Goal: Task Accomplishment & Management: Complete application form

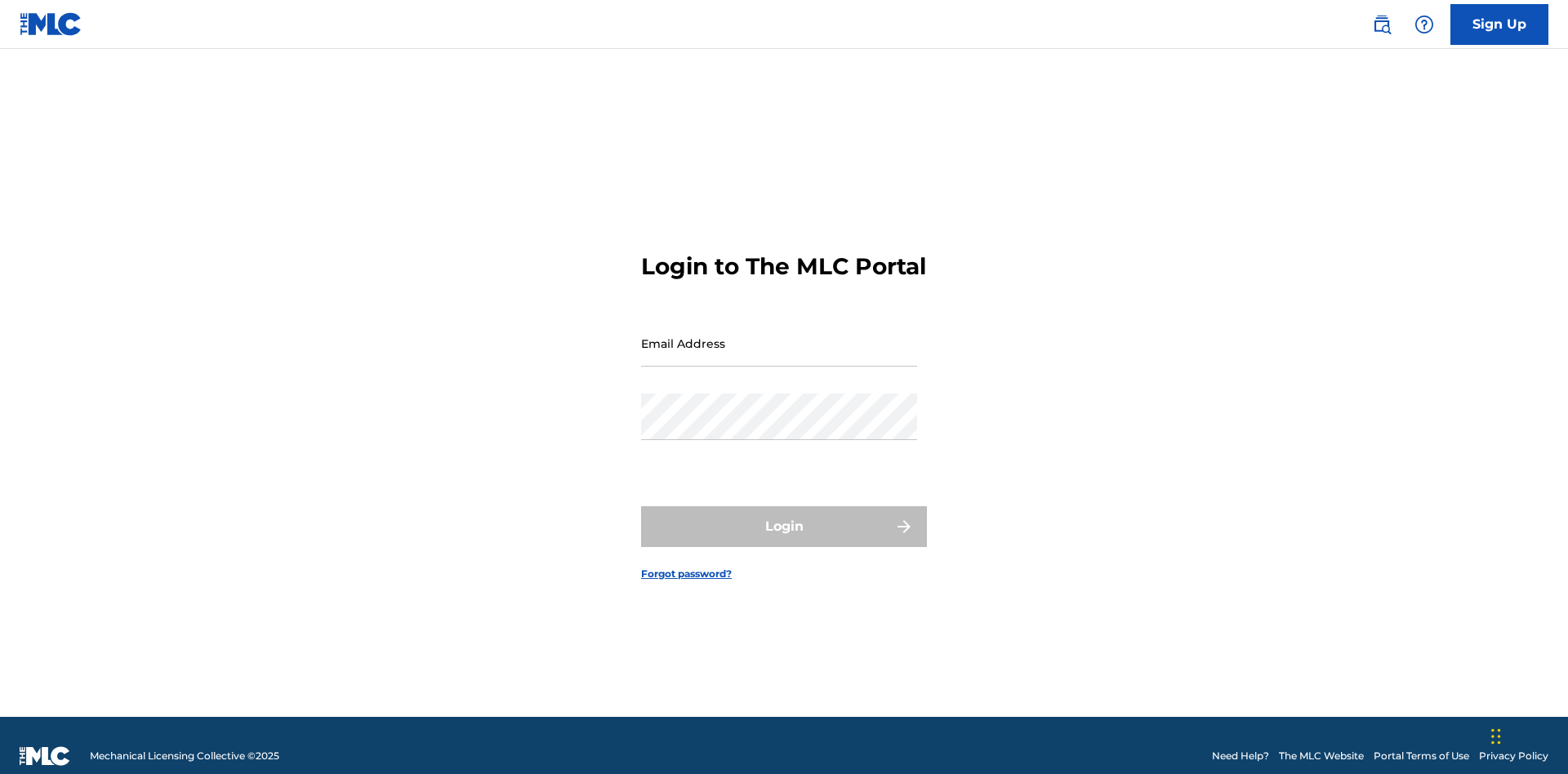
scroll to position [22, 0]
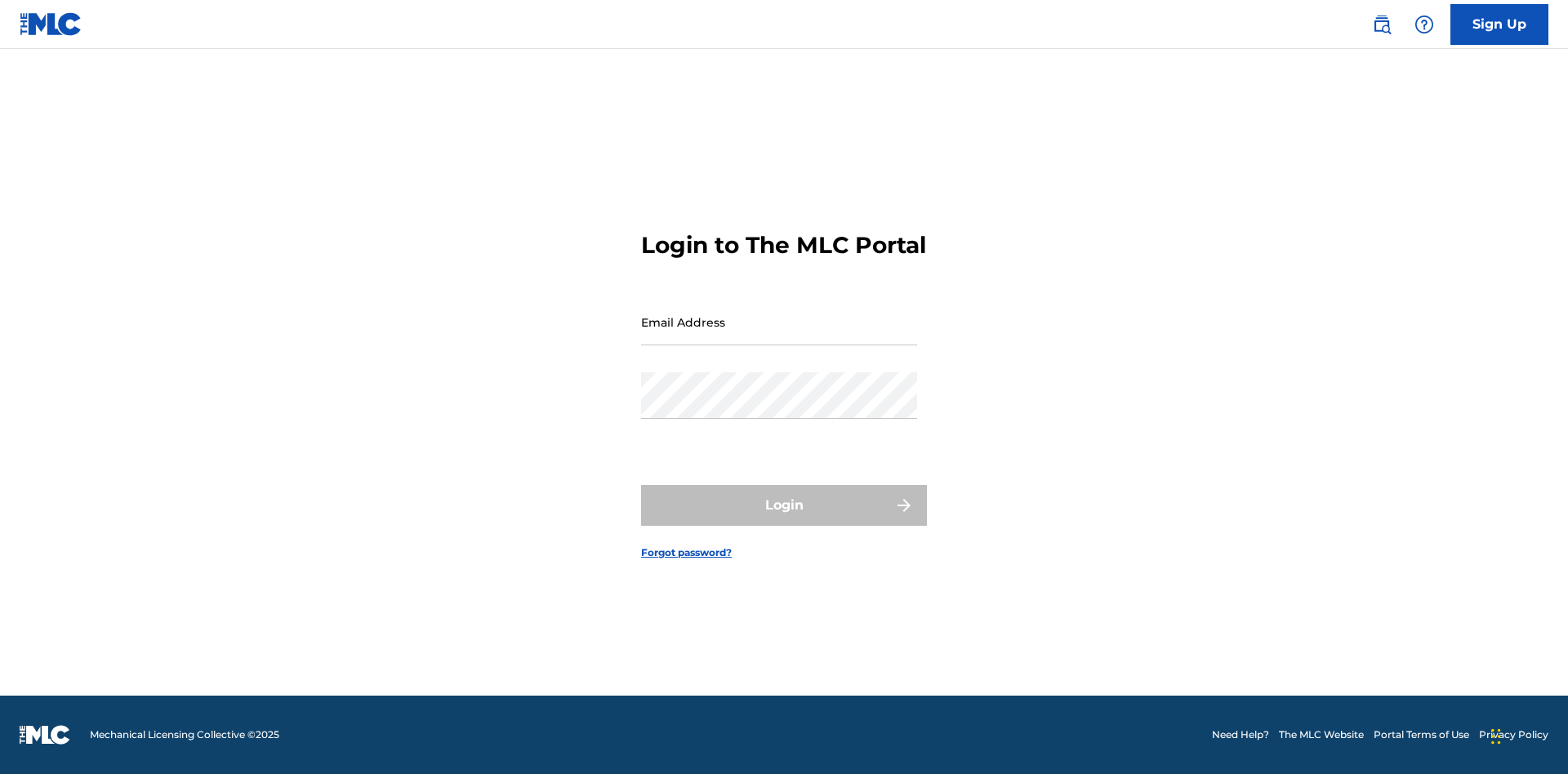
click at [779, 336] on input "Email Address" at bounding box center [778, 322] width 276 height 46
type input "Duke.McTesterson@gmail.com"
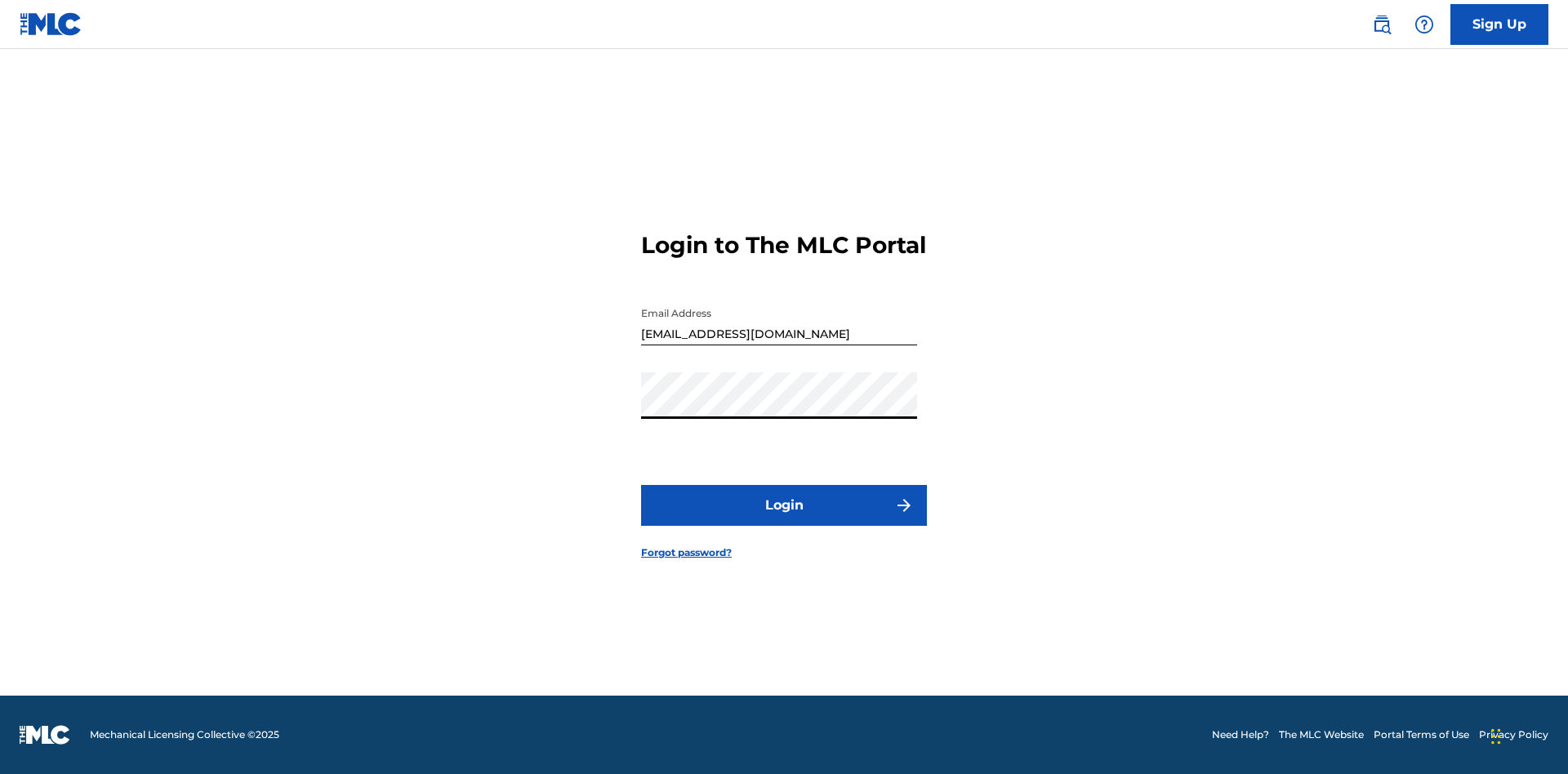
click at [784, 519] on button "Login" at bounding box center [784, 505] width 286 height 40
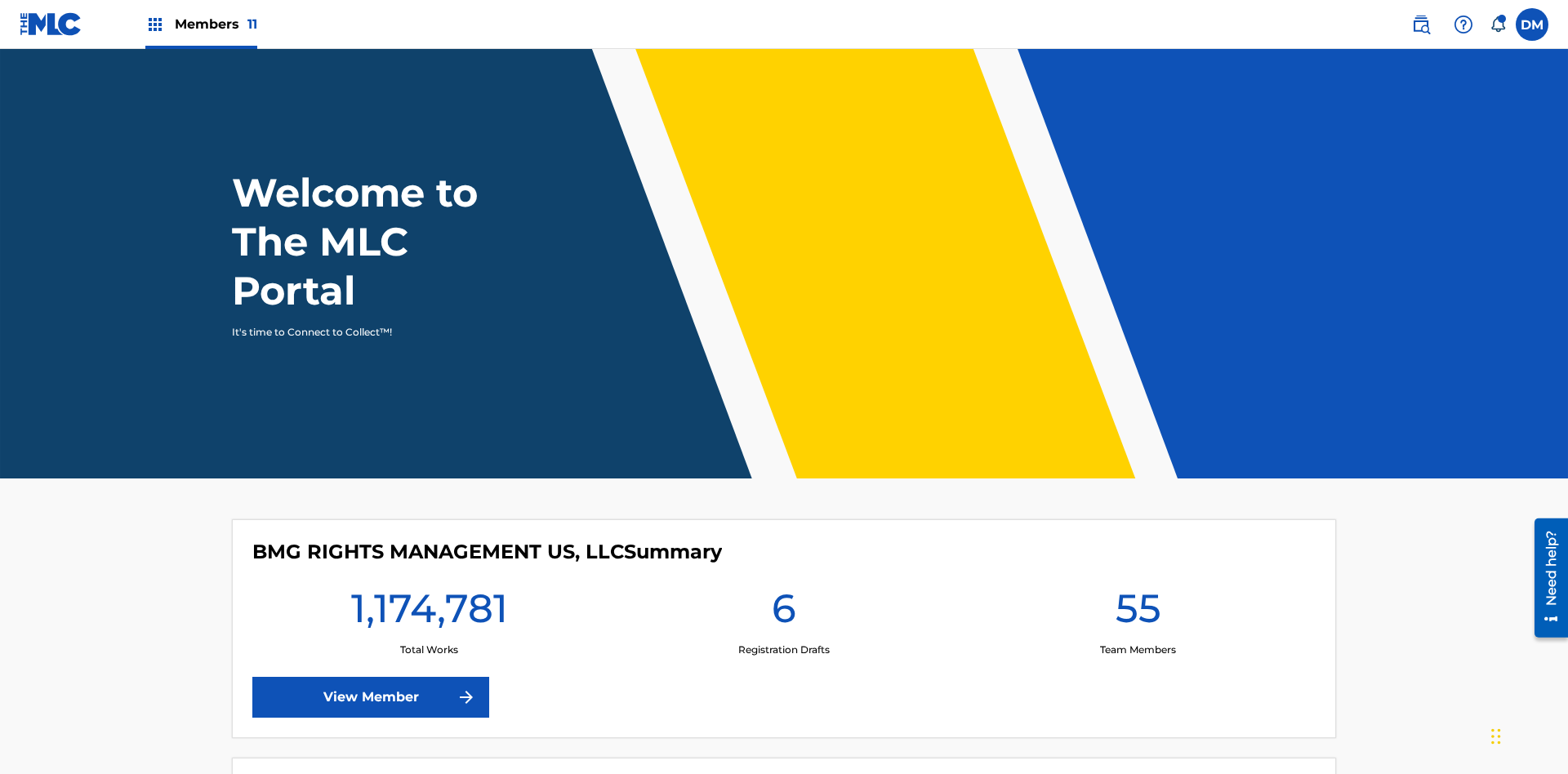
scroll to position [71, 0]
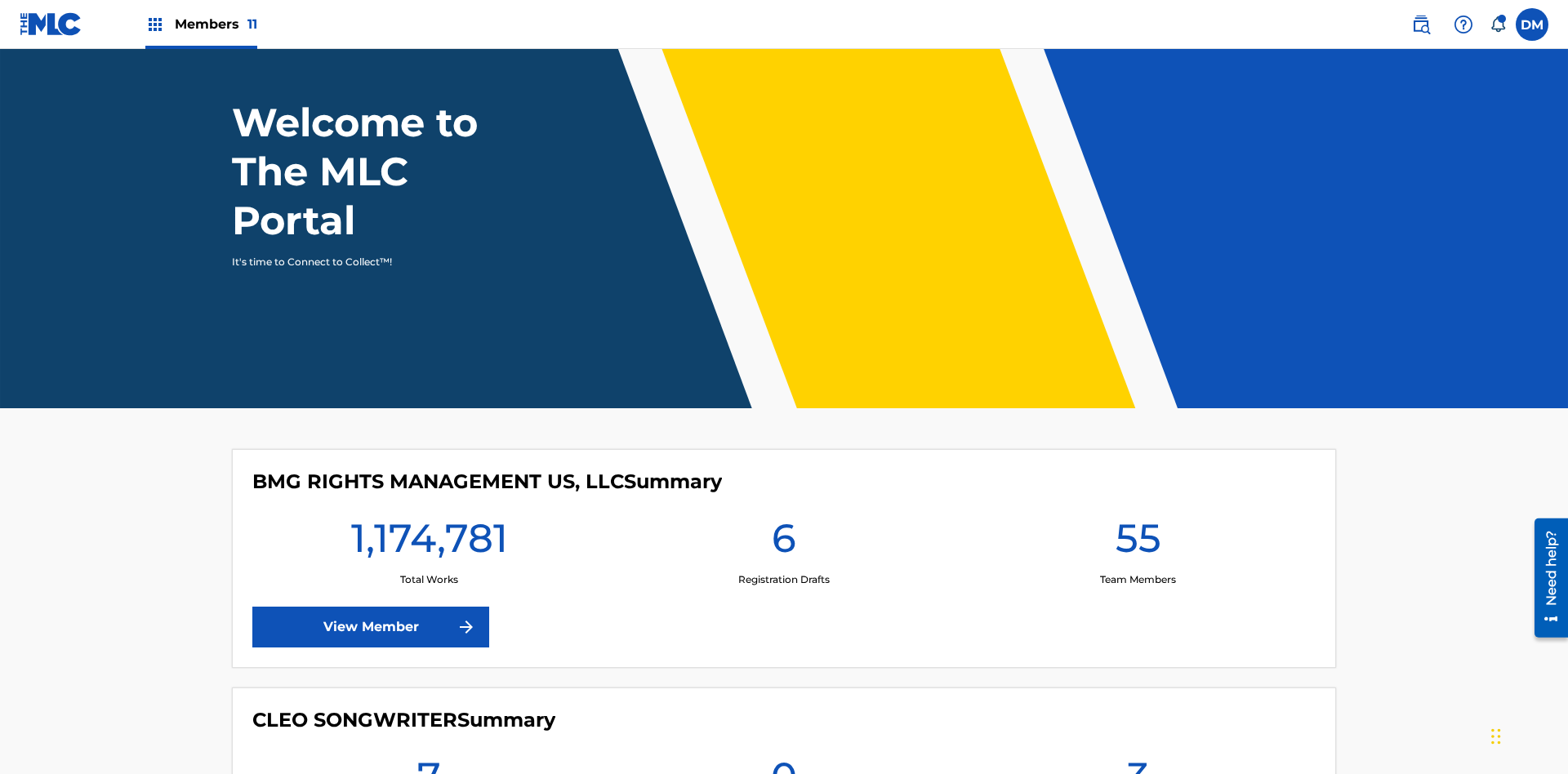
click at [201, 23] on span "Members 11" at bounding box center [216, 24] width 83 height 19
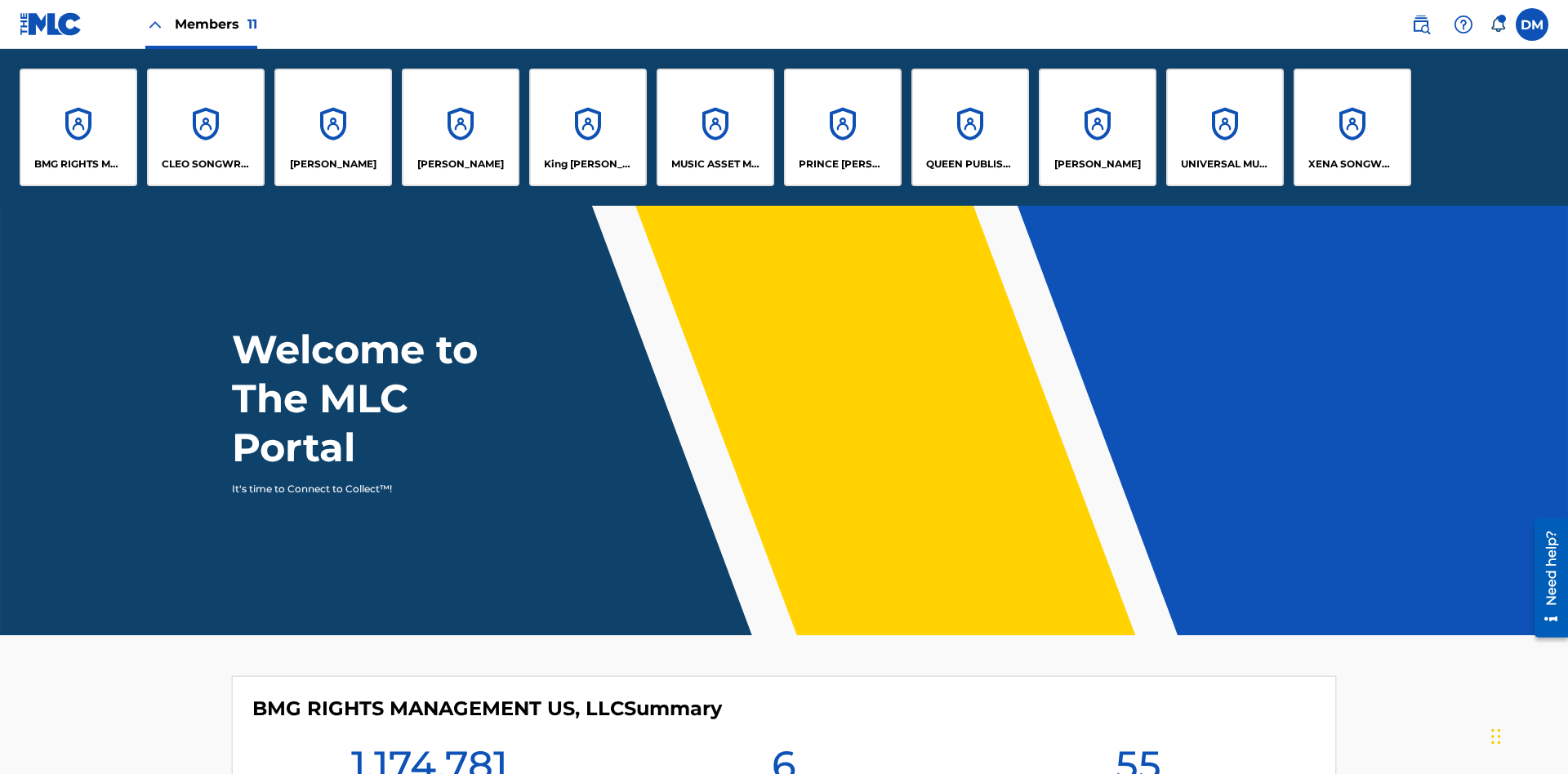
click at [1224, 164] on p "UNIVERSAL MUSIC PUB GROUP" at bounding box center [1224, 164] width 89 height 15
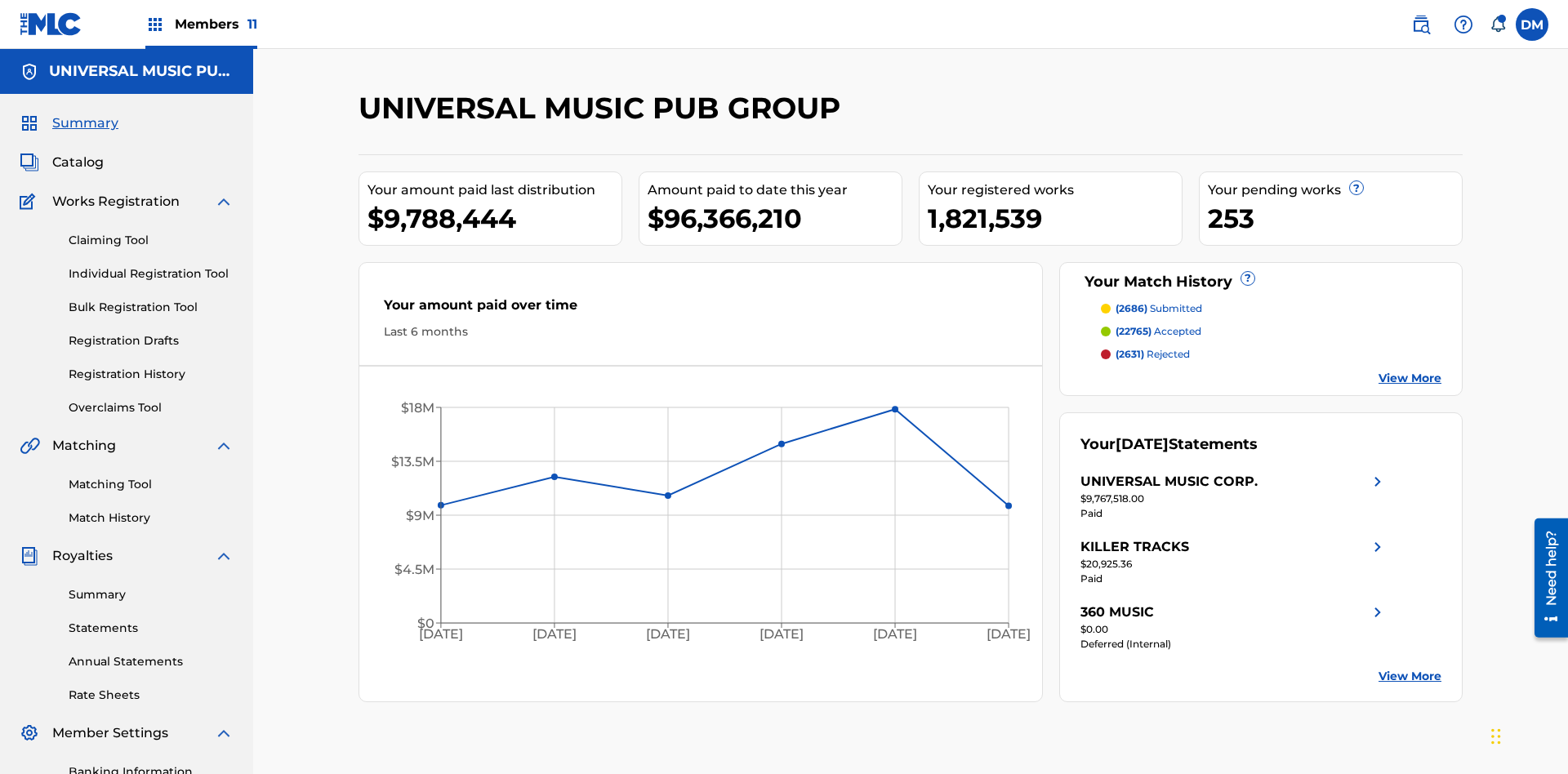
scroll to position [167, 0]
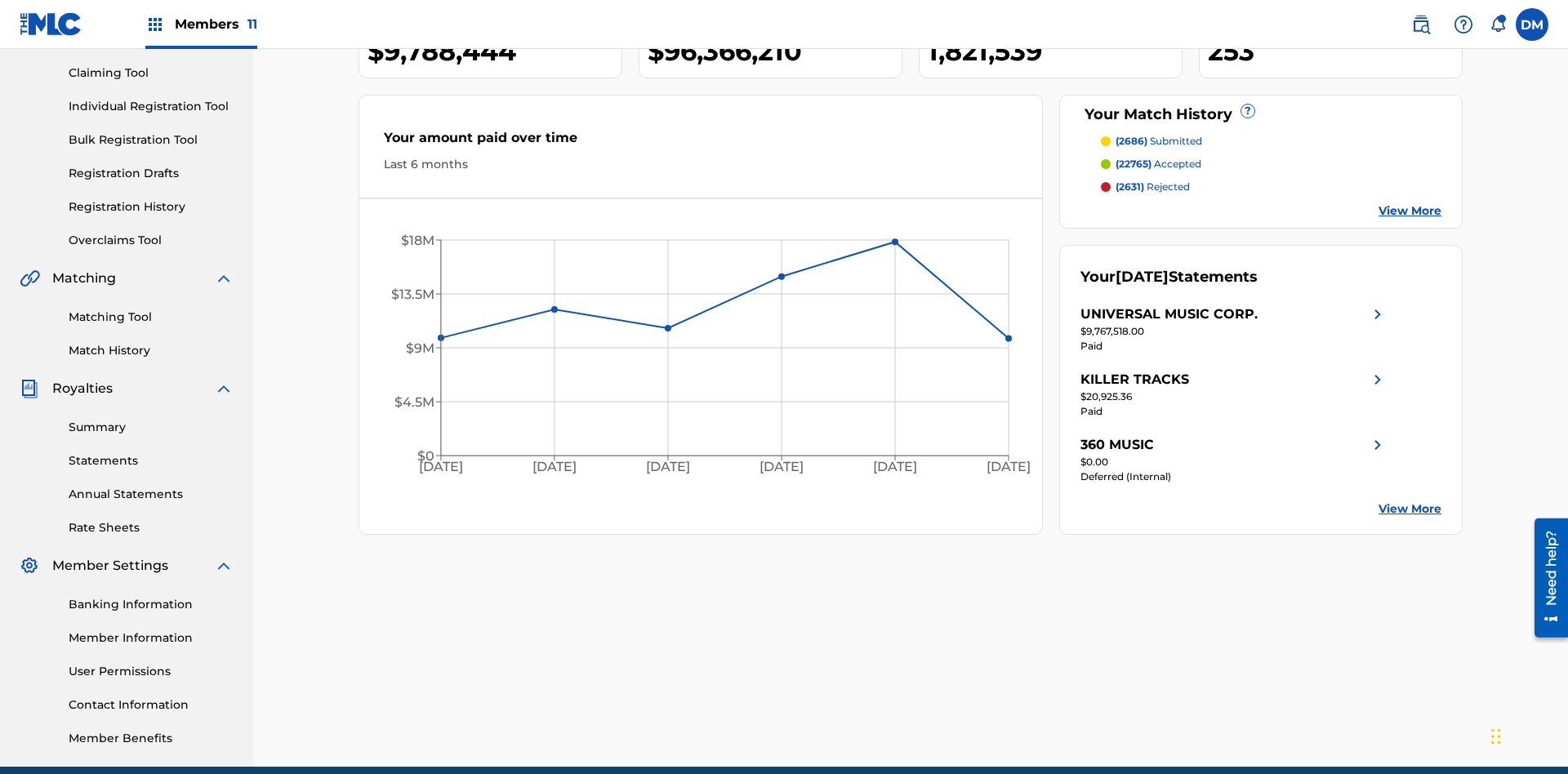
click at [151, 106] on link "Individual Registration Tool" at bounding box center [152, 107] width 165 height 17
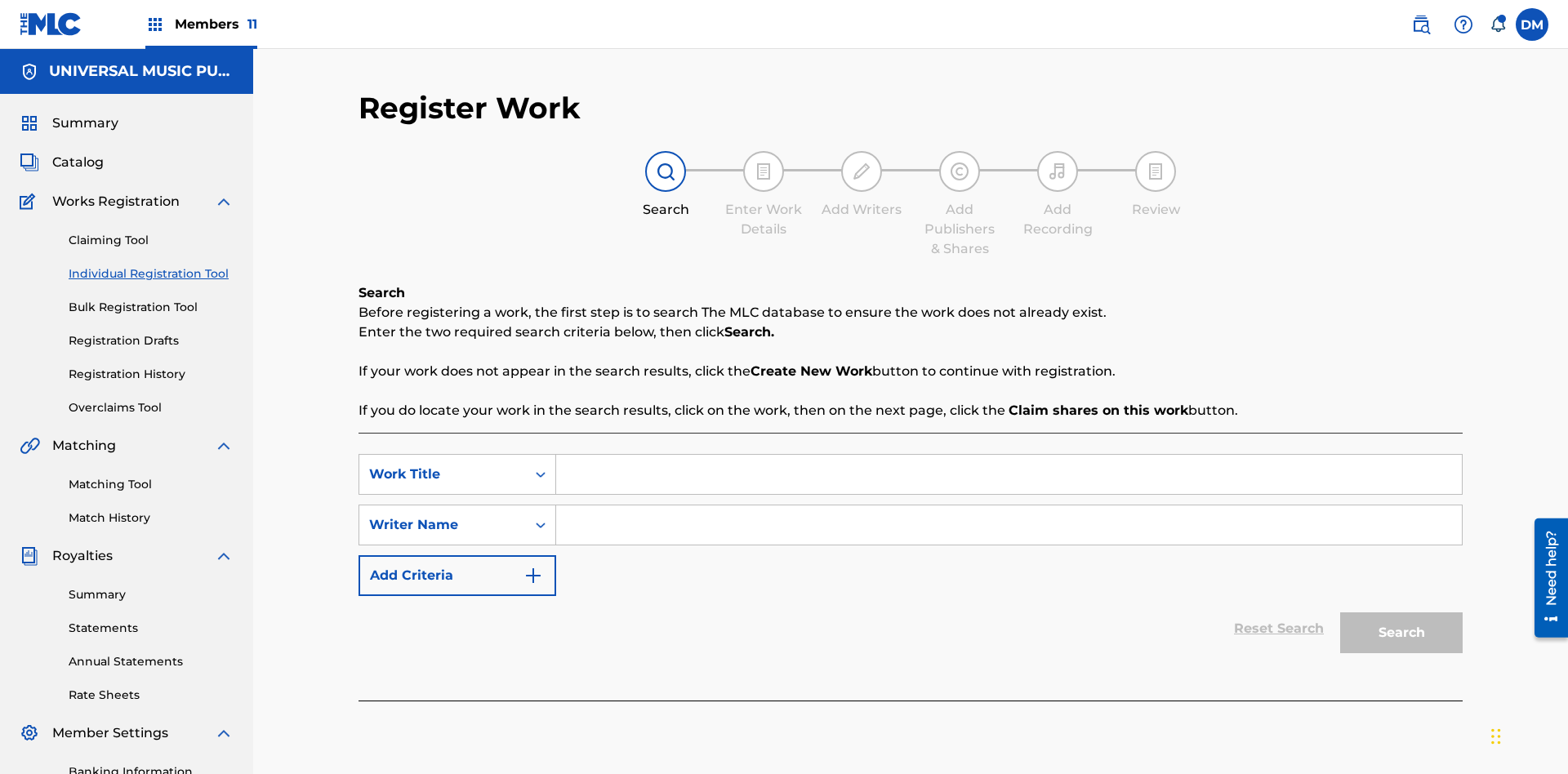
click at [1008, 455] on input "Search Form" at bounding box center [1009, 474] width 906 height 40
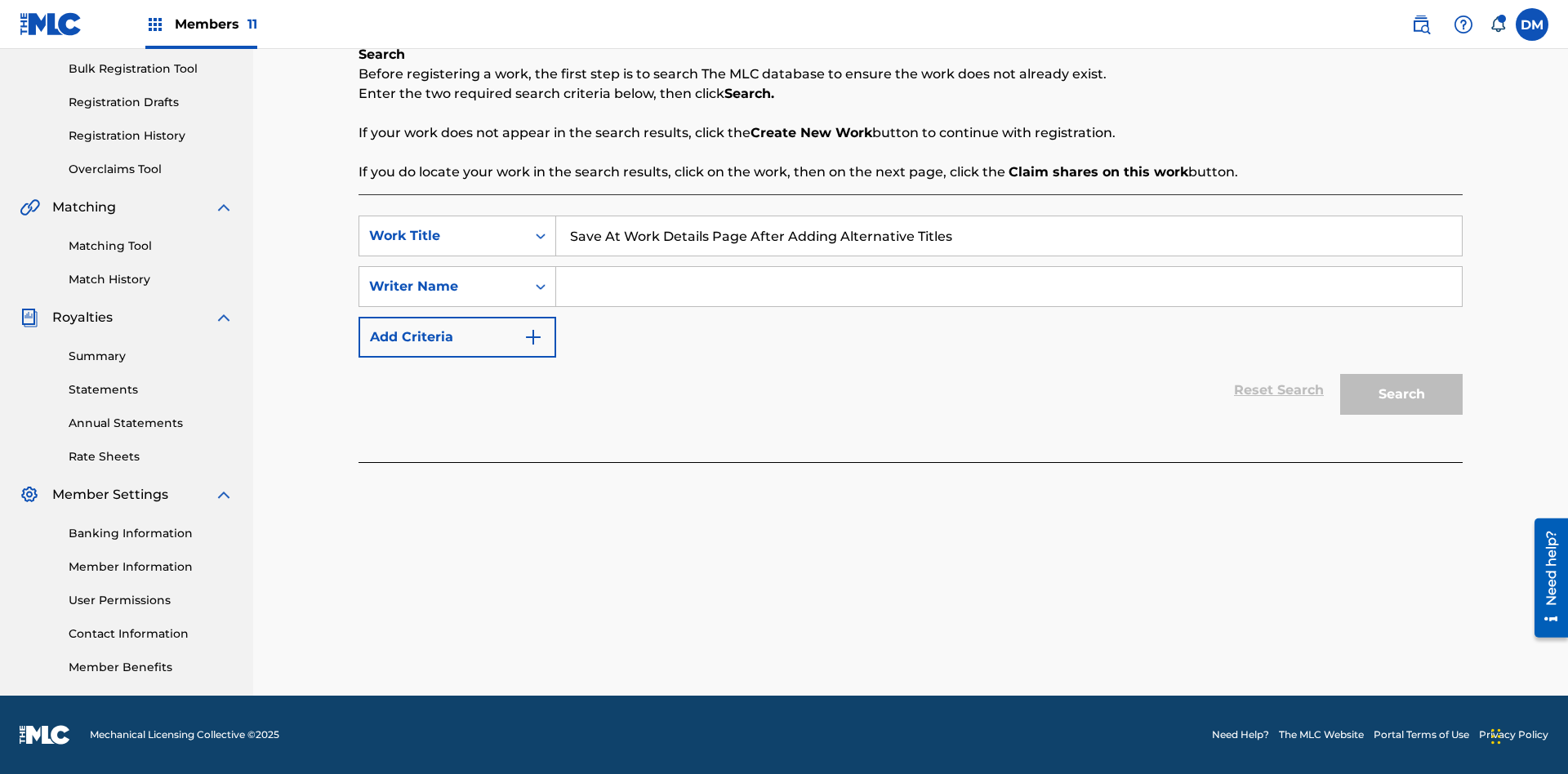
type input "Save At Work Details Page After Adding Alternative Titles"
click at [1008, 287] on input "Search Form" at bounding box center [1009, 287] width 906 height 40
type input "QWERTYUIOP"
click at [1401, 394] on button "Search" at bounding box center [1401, 393] width 122 height 40
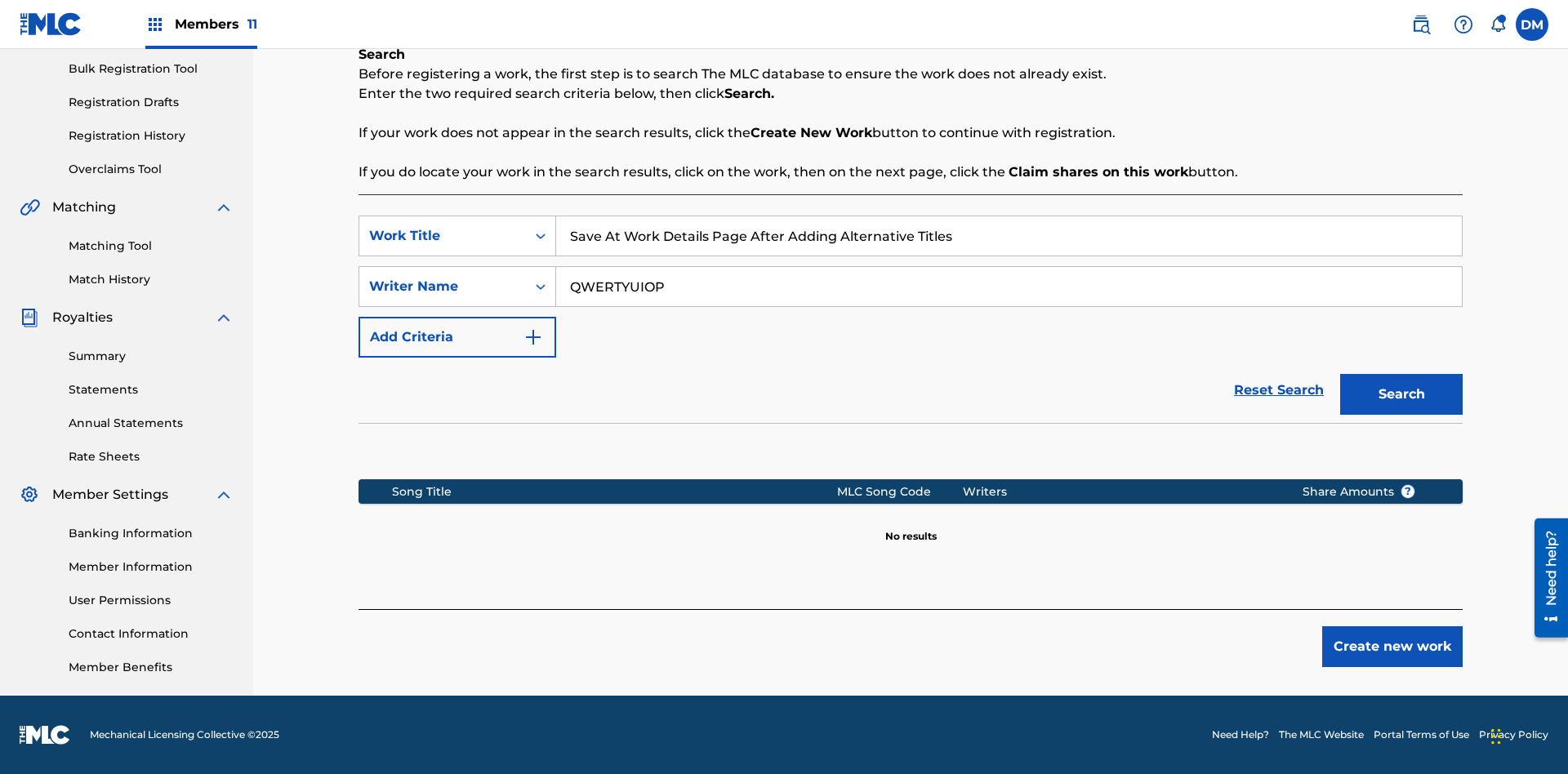
click at [1392, 647] on button "Create new work" at bounding box center [1391, 646] width 140 height 40
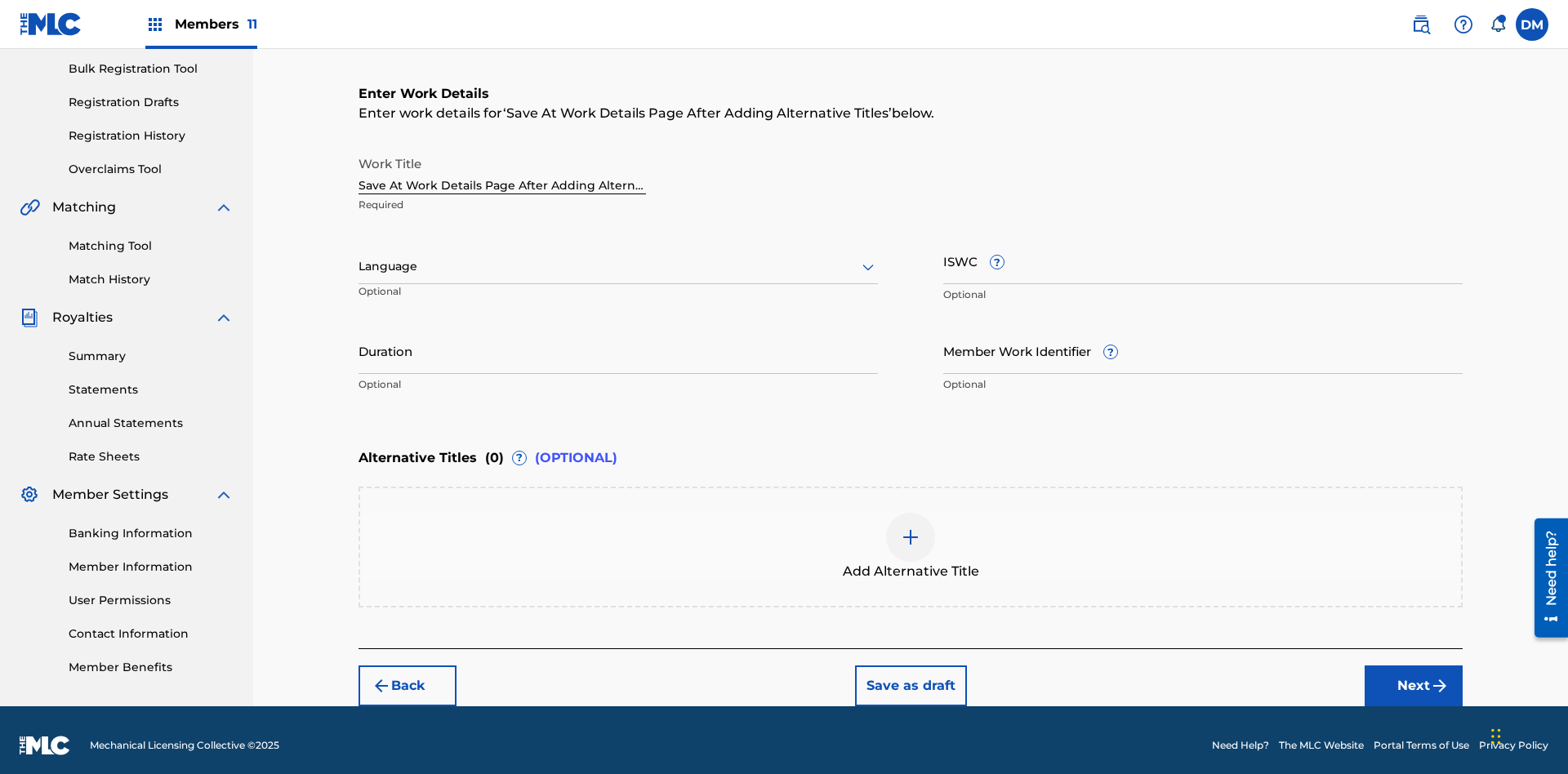
click at [618, 339] on input "Duration" at bounding box center [617, 350] width 519 height 46
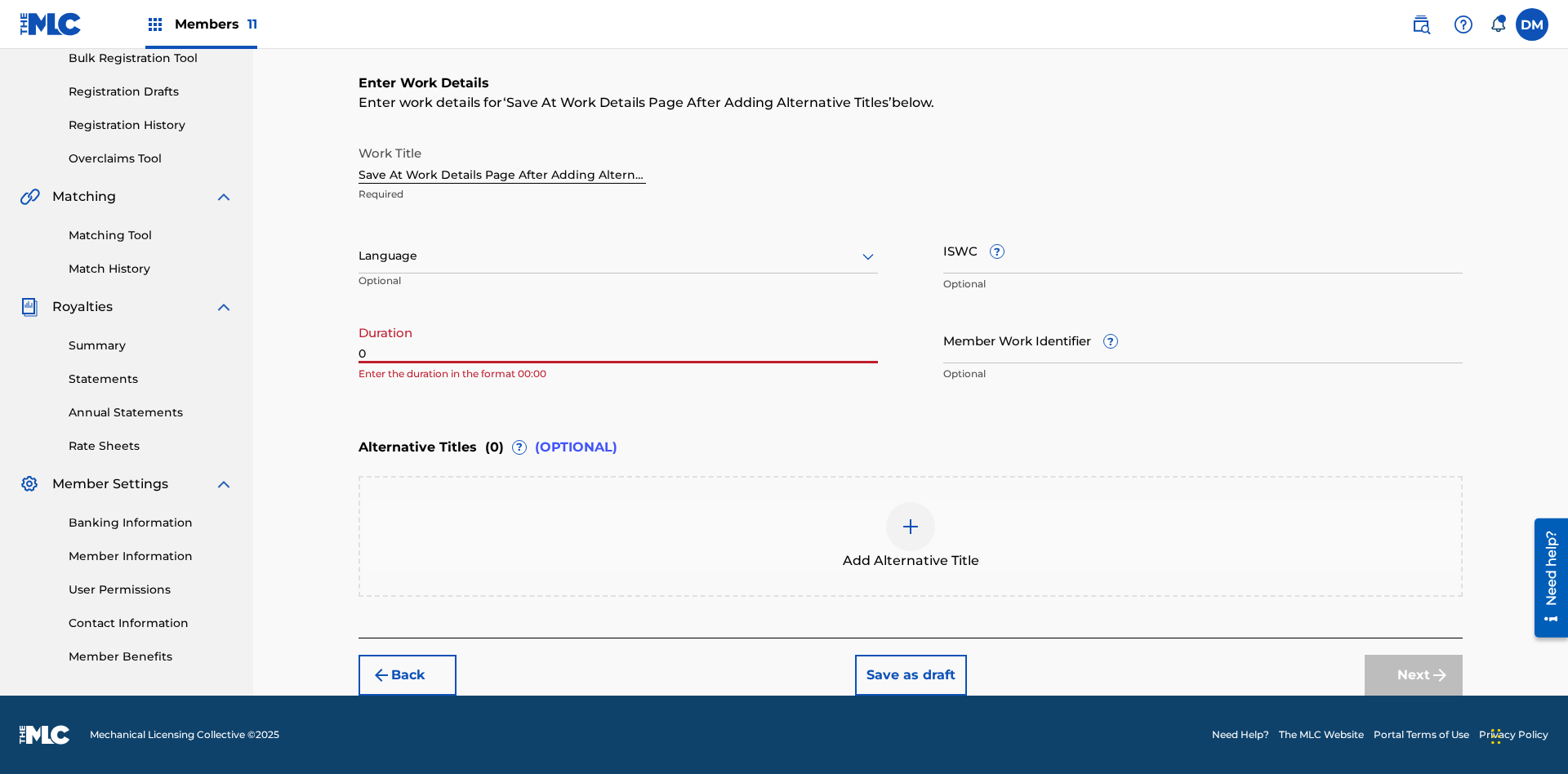
click at [618, 339] on input "0" at bounding box center [617, 340] width 519 height 46
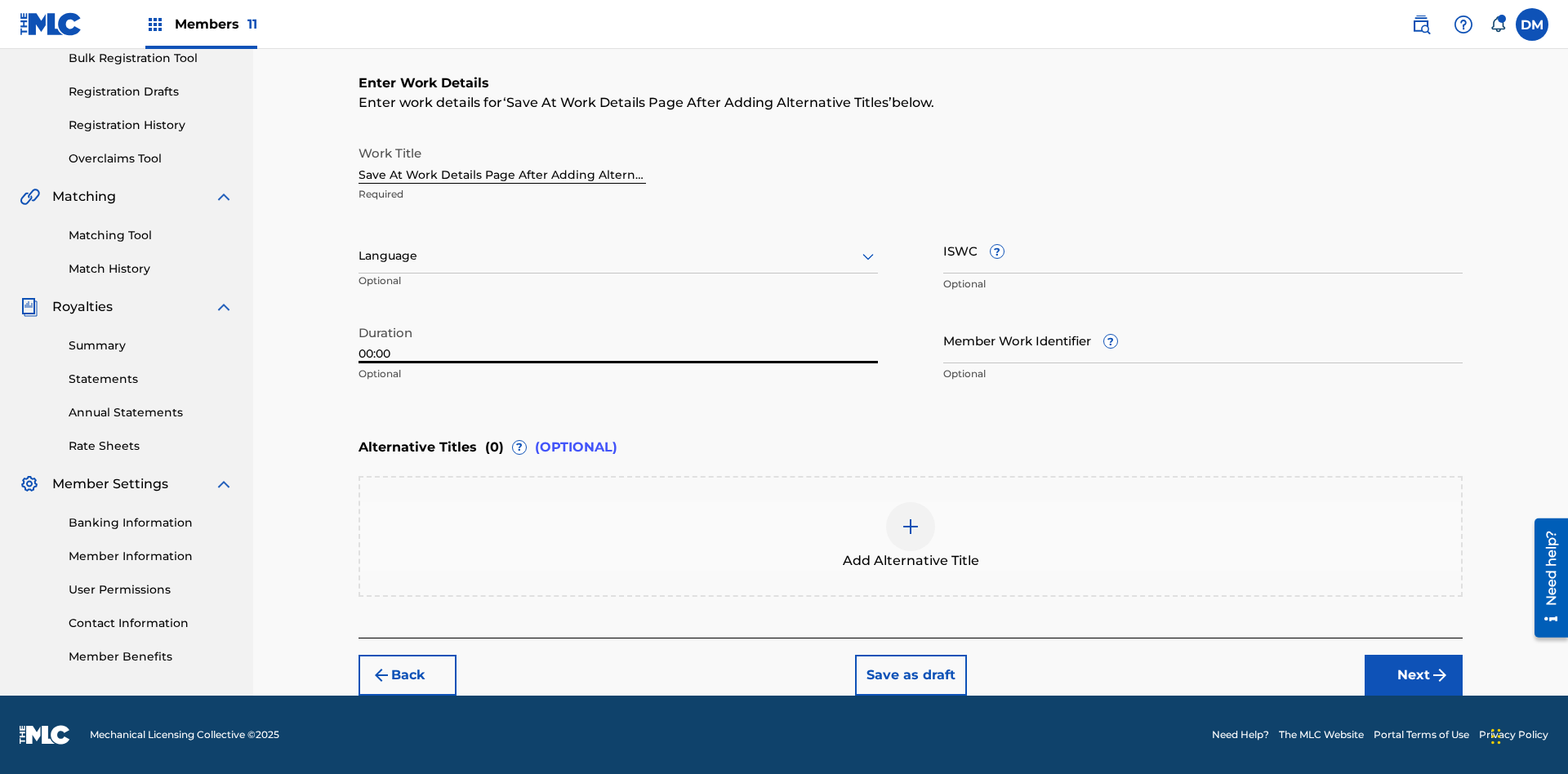
type input "00:00"
click at [868, 257] on icon at bounding box center [868, 256] width 20 height 20
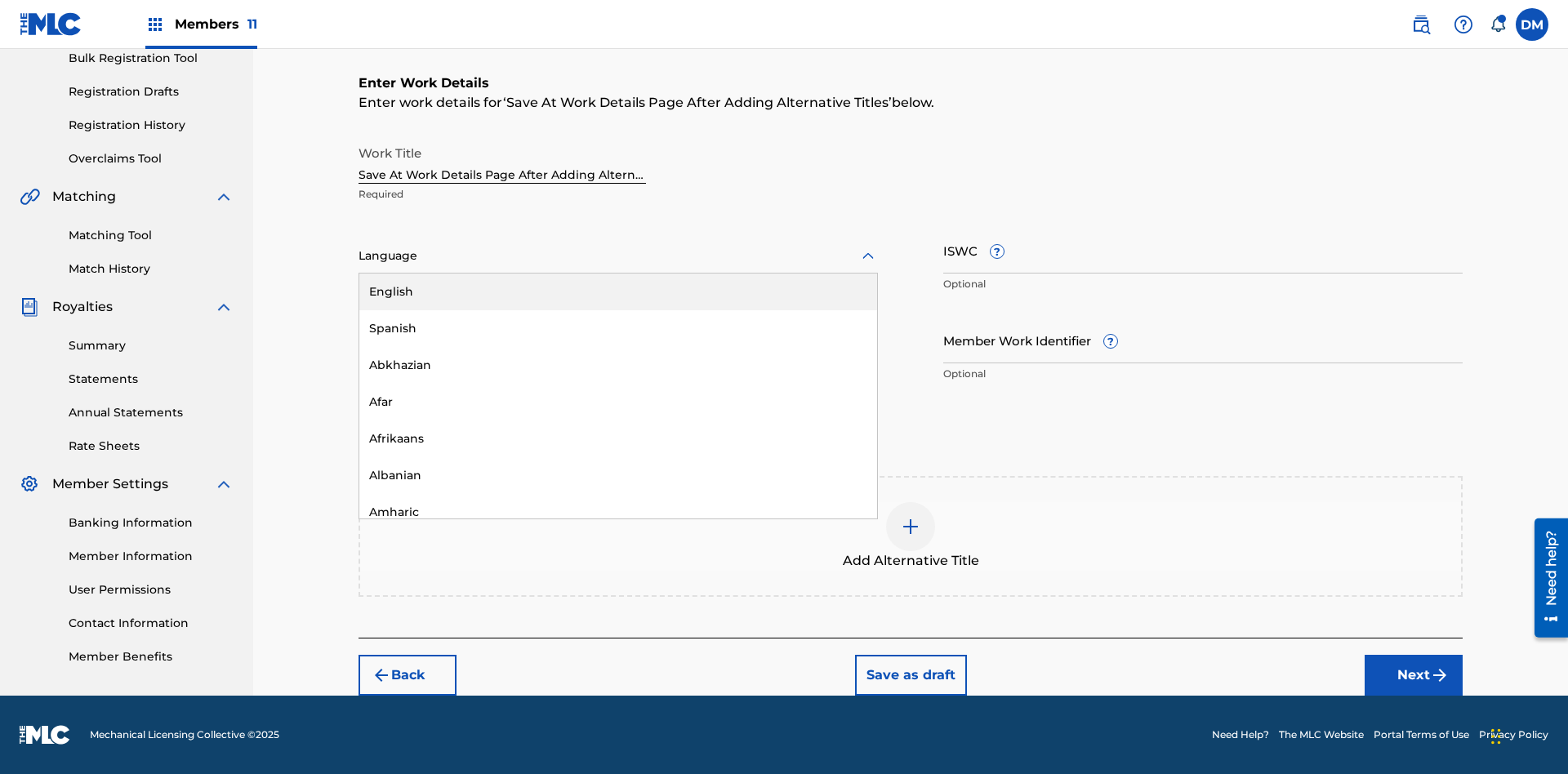
click at [618, 402] on div "Afar" at bounding box center [617, 402] width 518 height 37
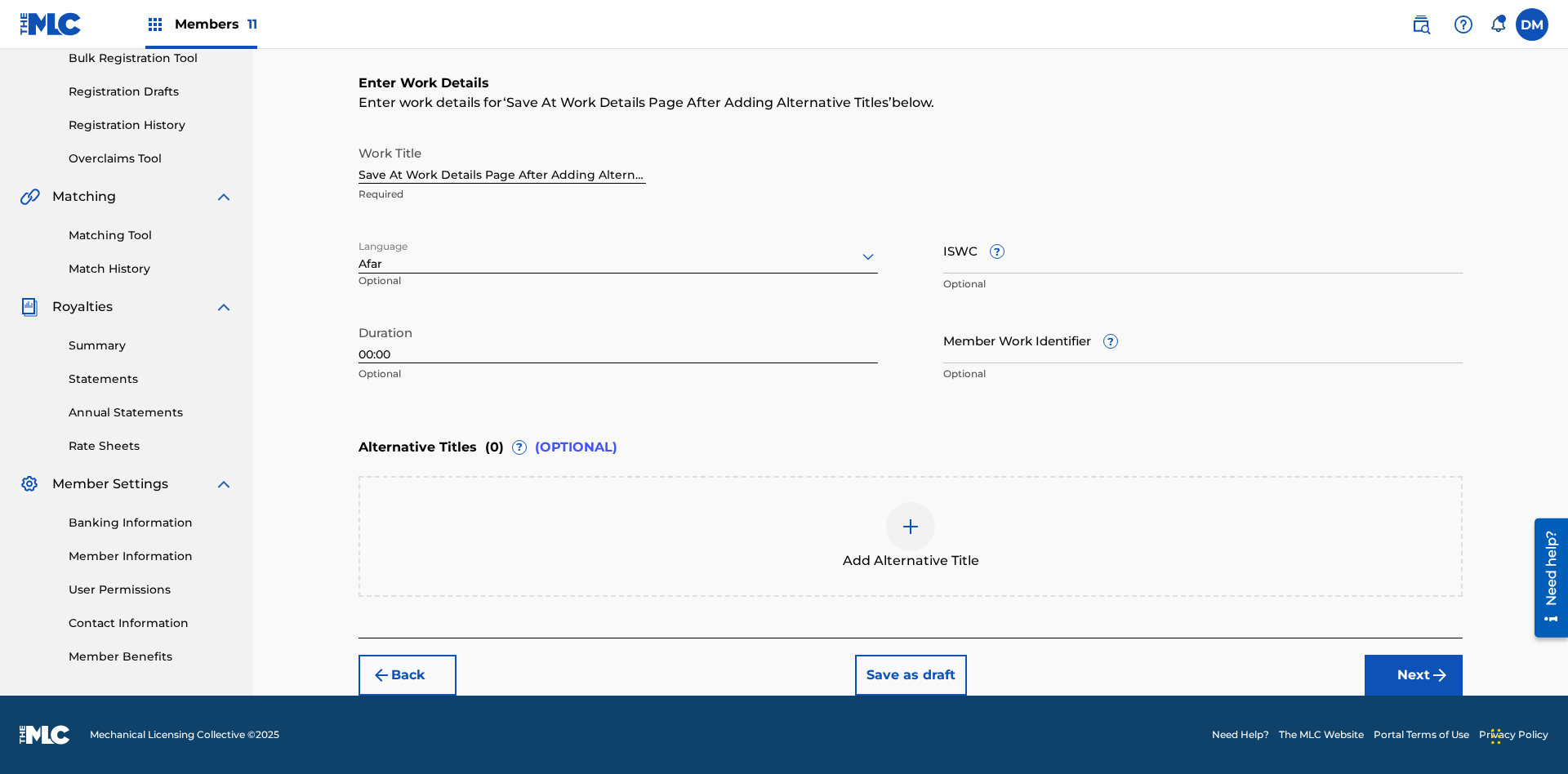
click at [1203, 339] on input "Member Work Identifier ?" at bounding box center [1202, 340] width 519 height 46
type input "2025.08.23.04"
click at [1203, 250] on input "ISWC ?" at bounding box center [1202, 251] width 519 height 46
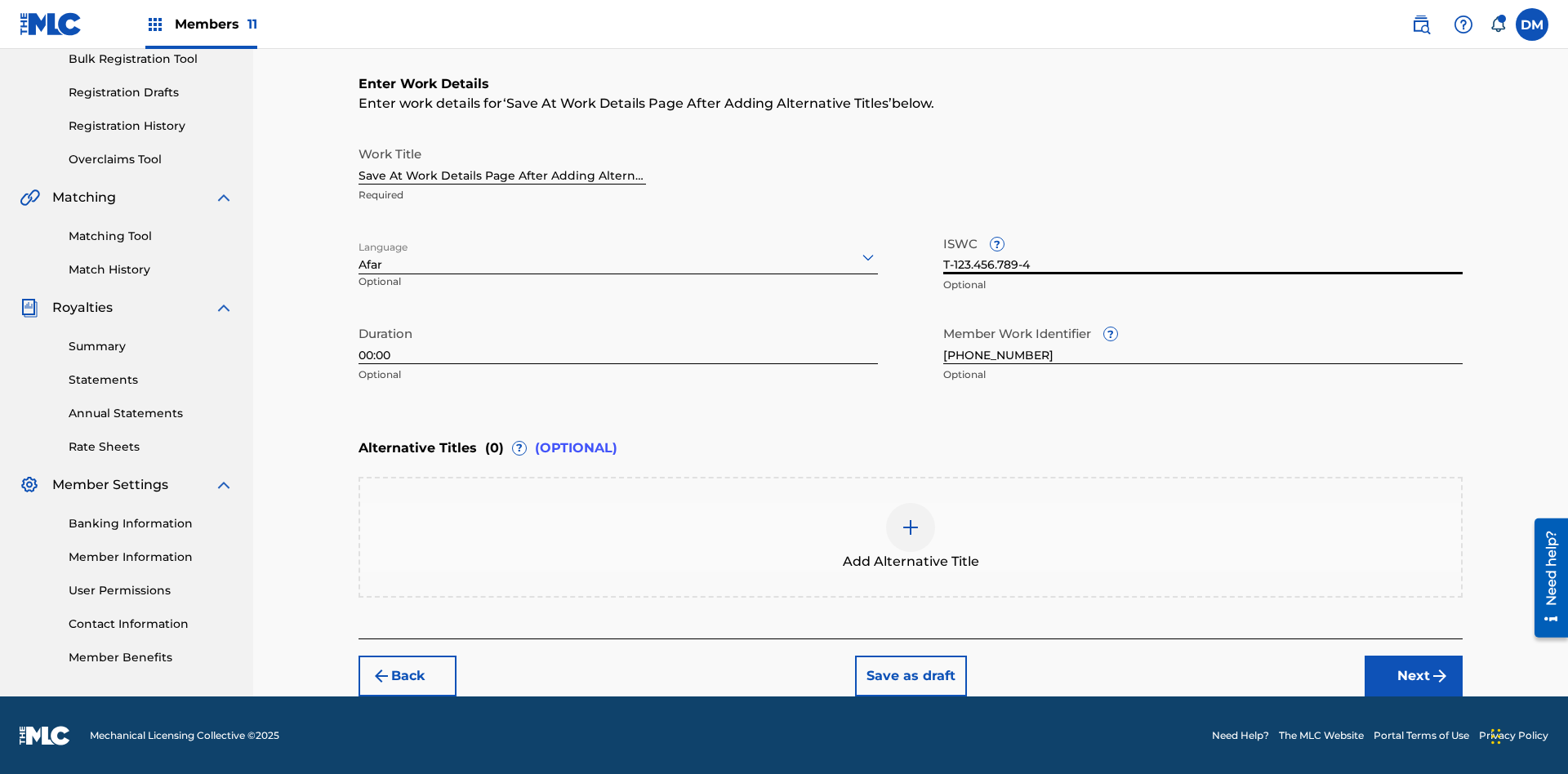
type input "T-123.456.789-4"
click at [910, 536] on img at bounding box center [910, 527] width 20 height 20
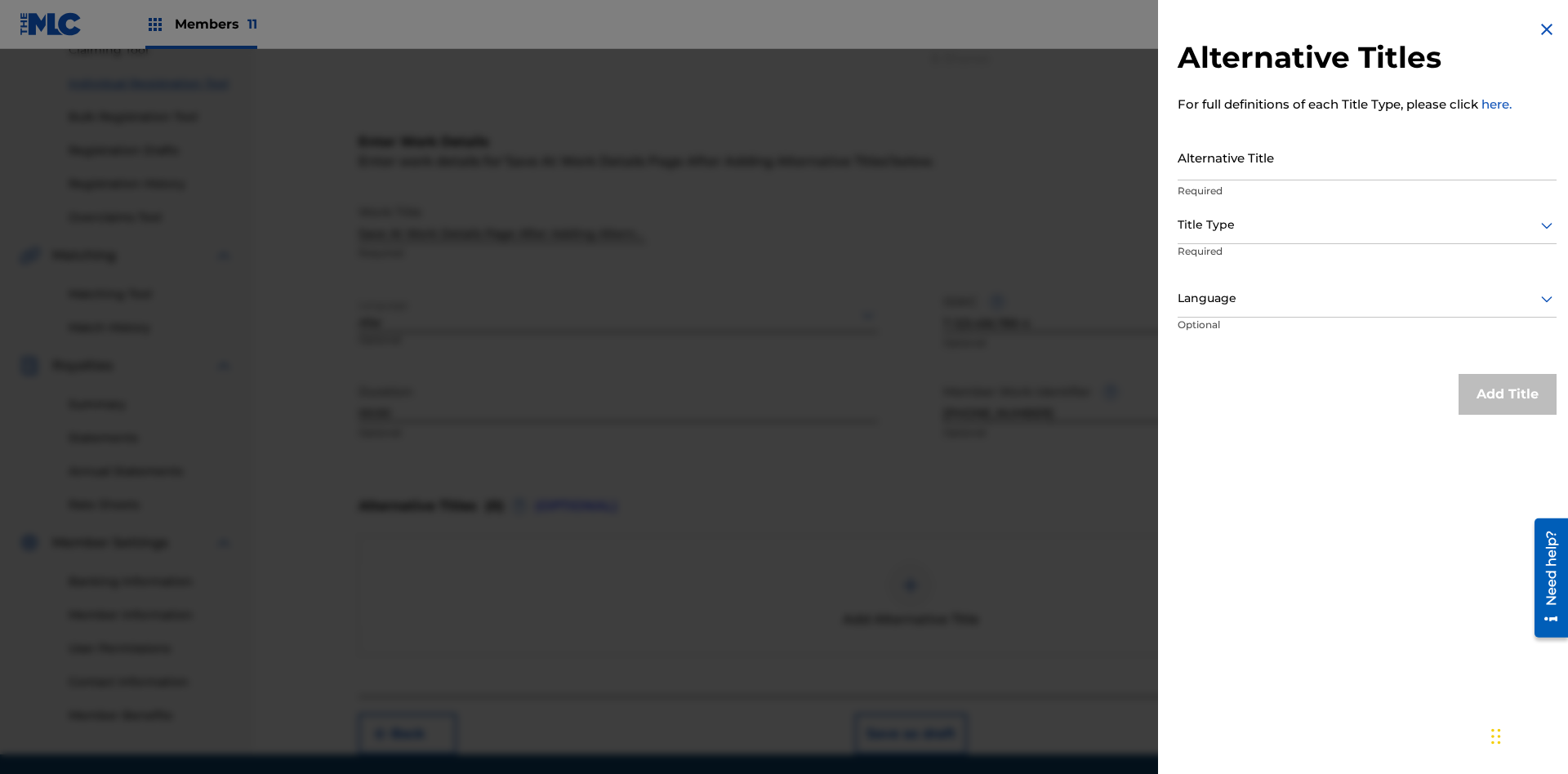
click at [1367, 157] on input "Alternative Title" at bounding box center [1367, 158] width 379 height 46
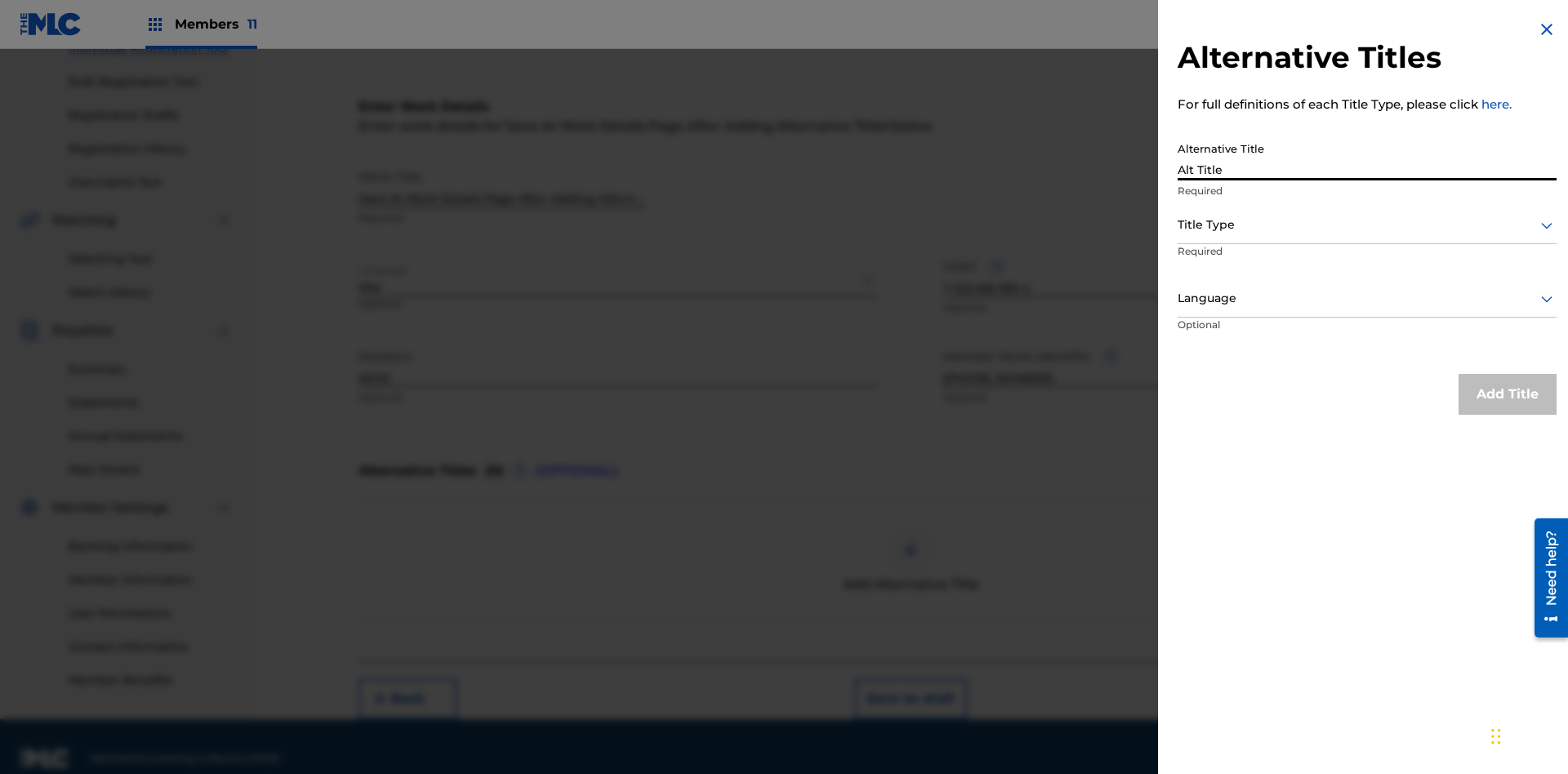
type input "Alt Title"
click at [1367, 225] on div at bounding box center [1367, 225] width 379 height 21
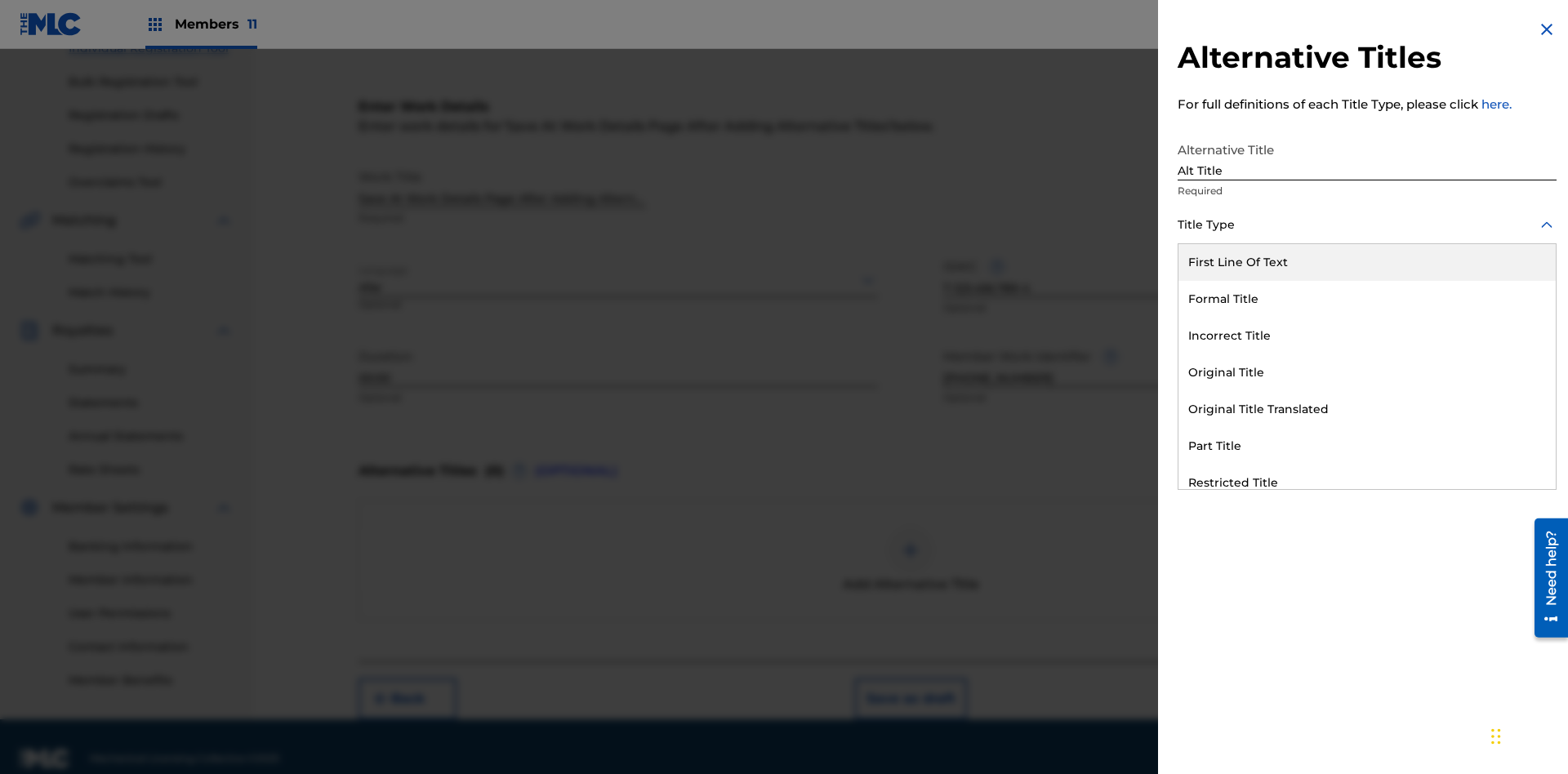
scroll to position [249, 0]
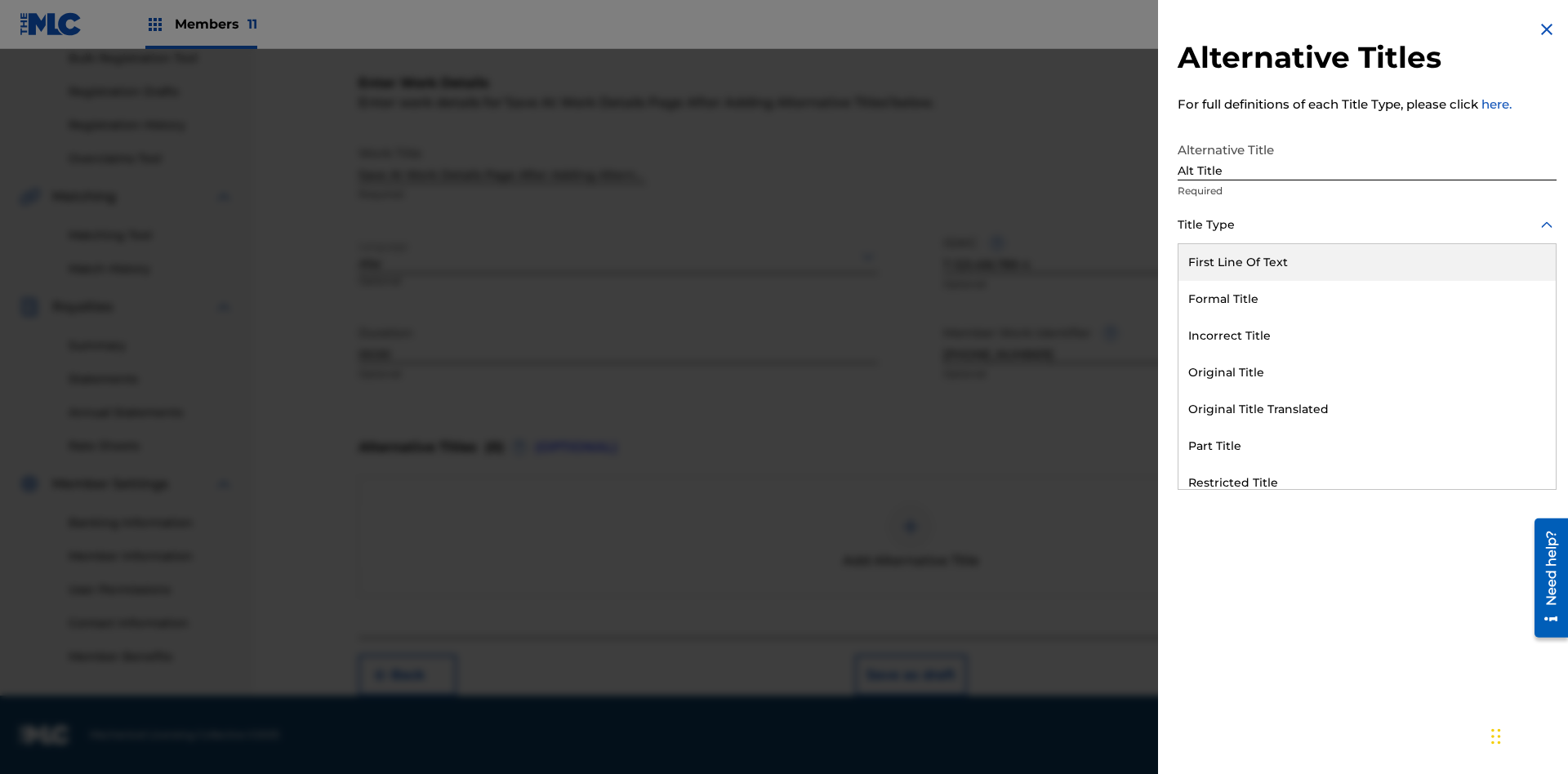
click at [1367, 372] on div "Original Title" at bounding box center [1367, 373] width 377 height 37
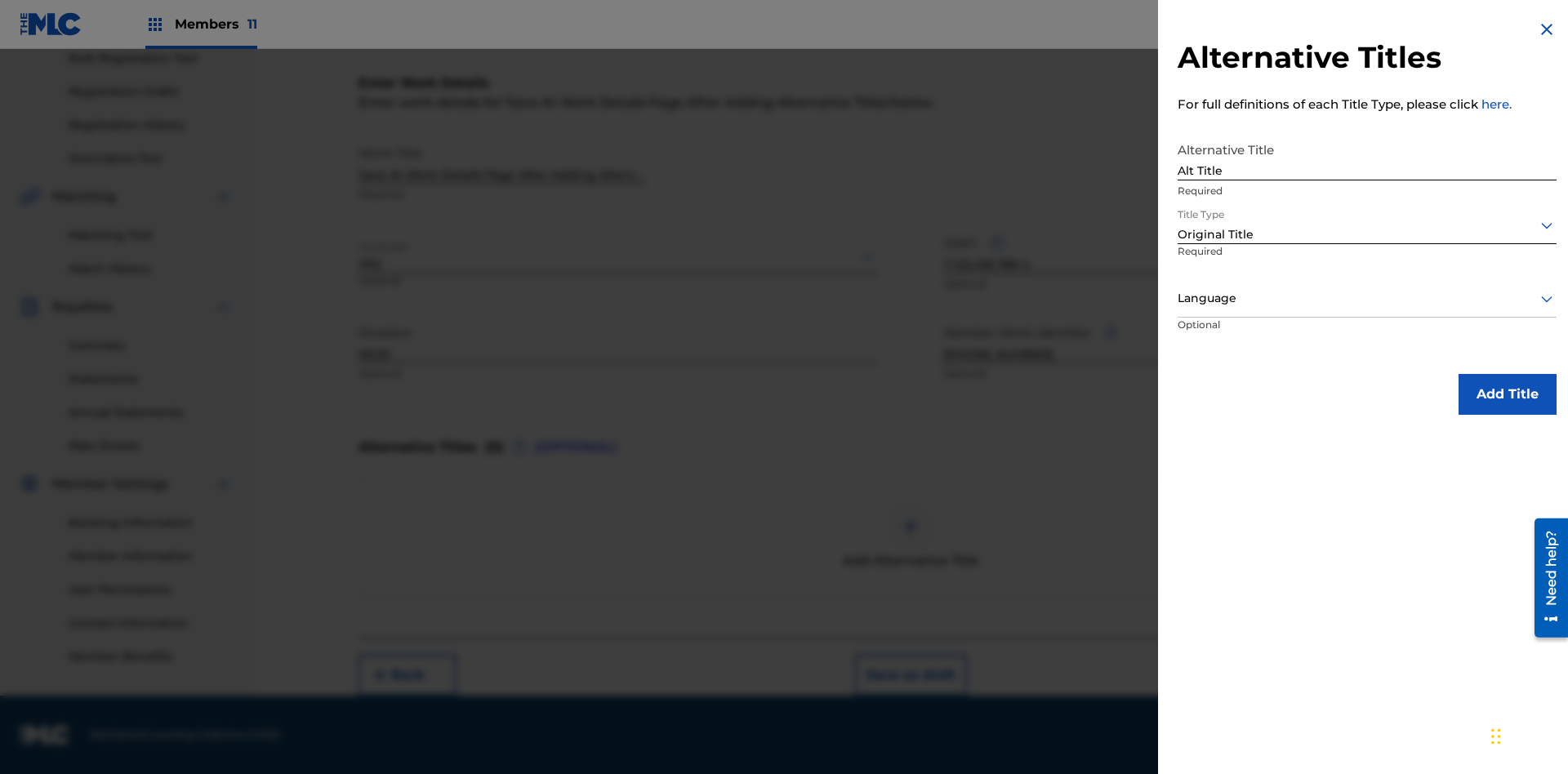
click at [1367, 298] on div at bounding box center [1367, 299] width 379 height 21
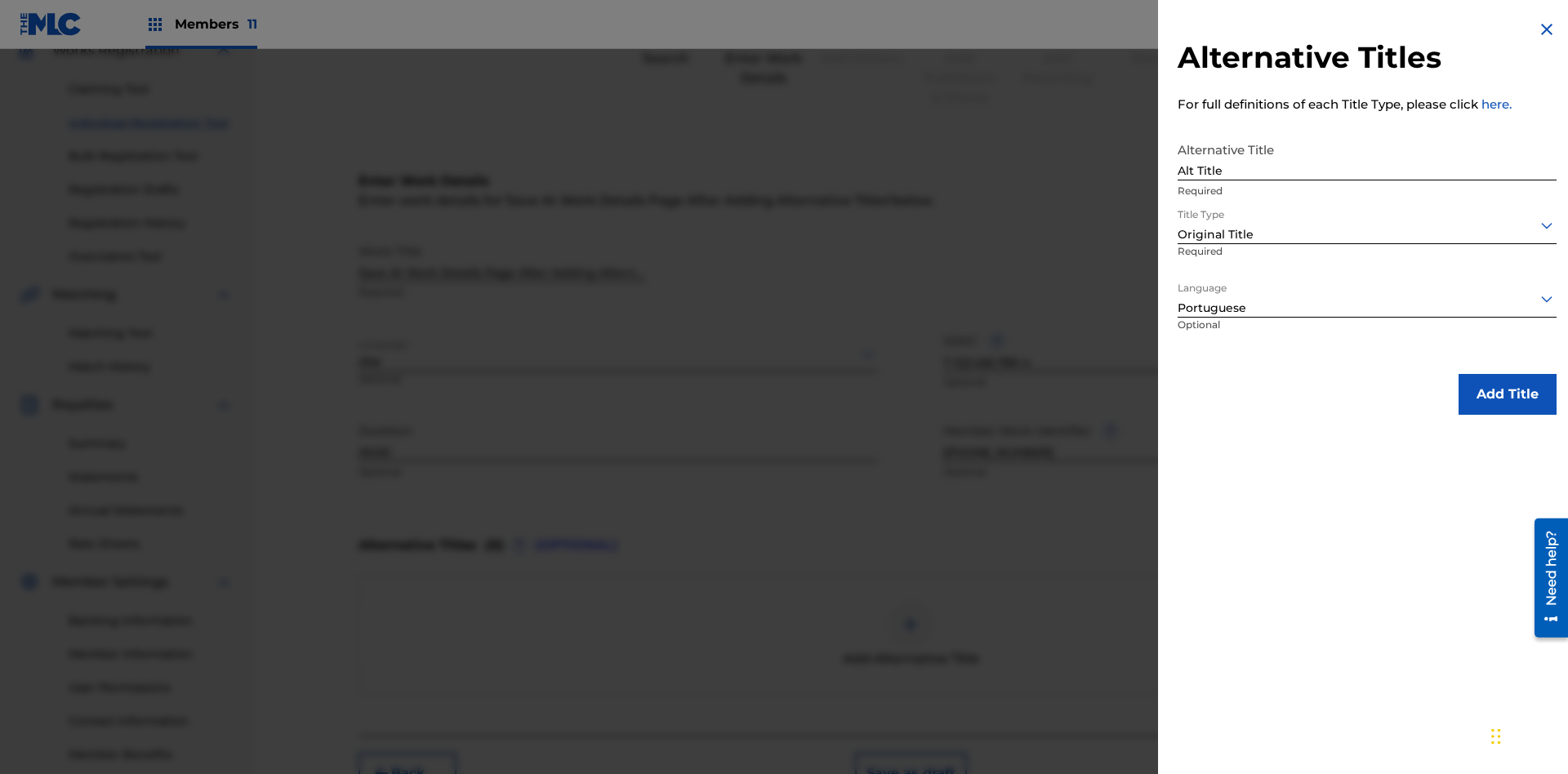
click at [1507, 393] on button "Add Title" at bounding box center [1508, 393] width 98 height 40
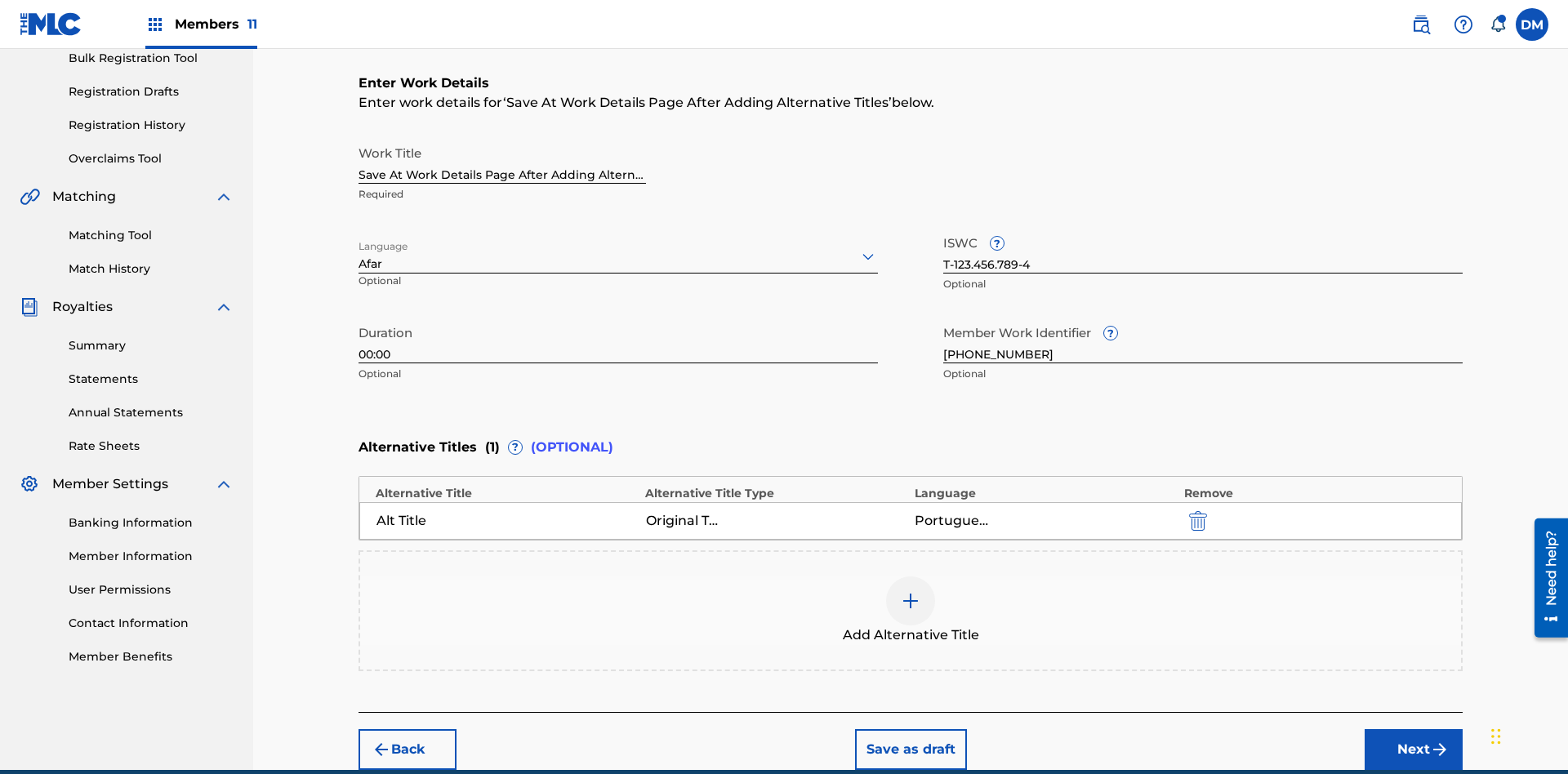
scroll to position [324, 0]
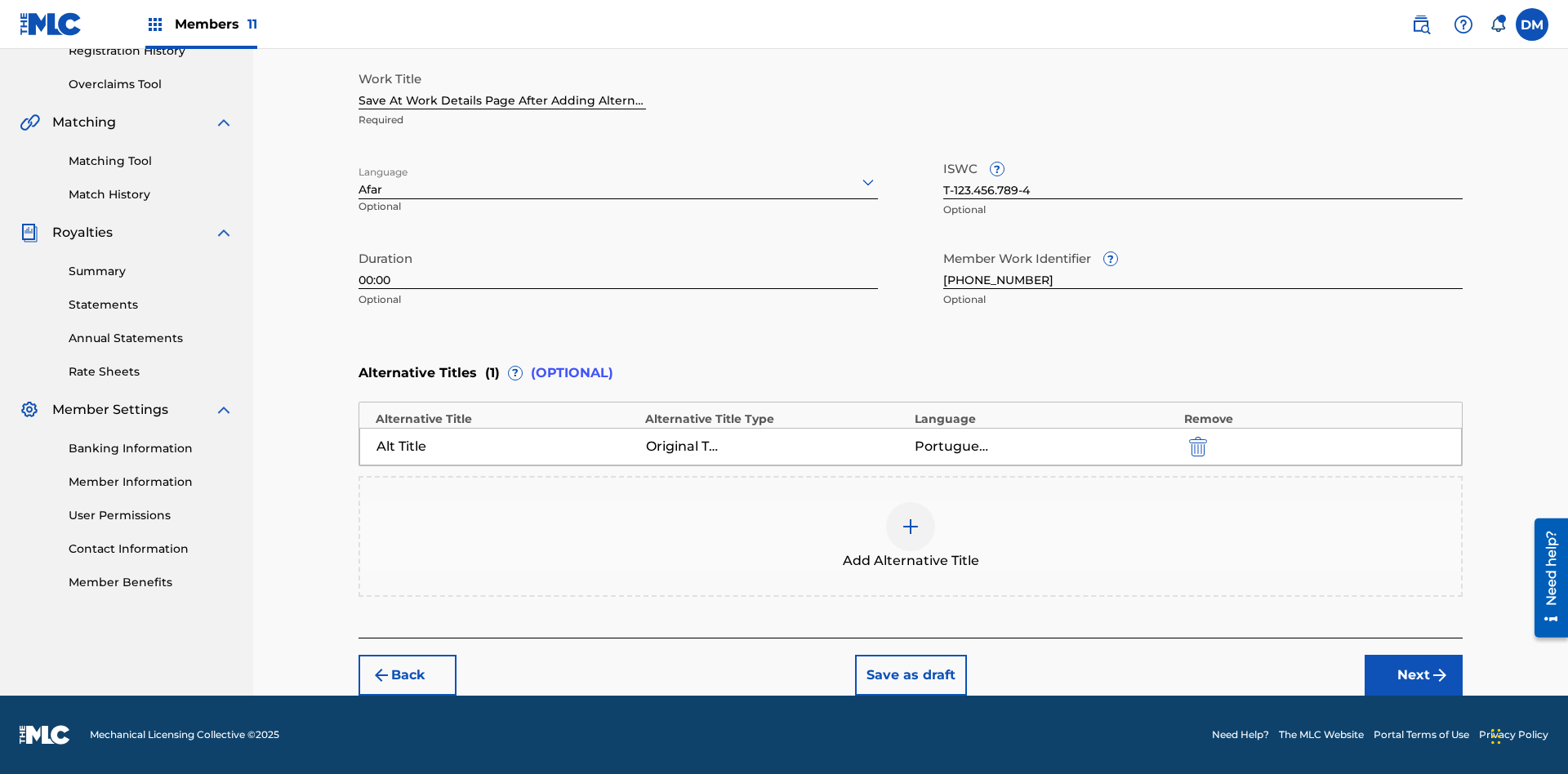
click at [909, 675] on button "Save as draft" at bounding box center [911, 675] width 112 height 40
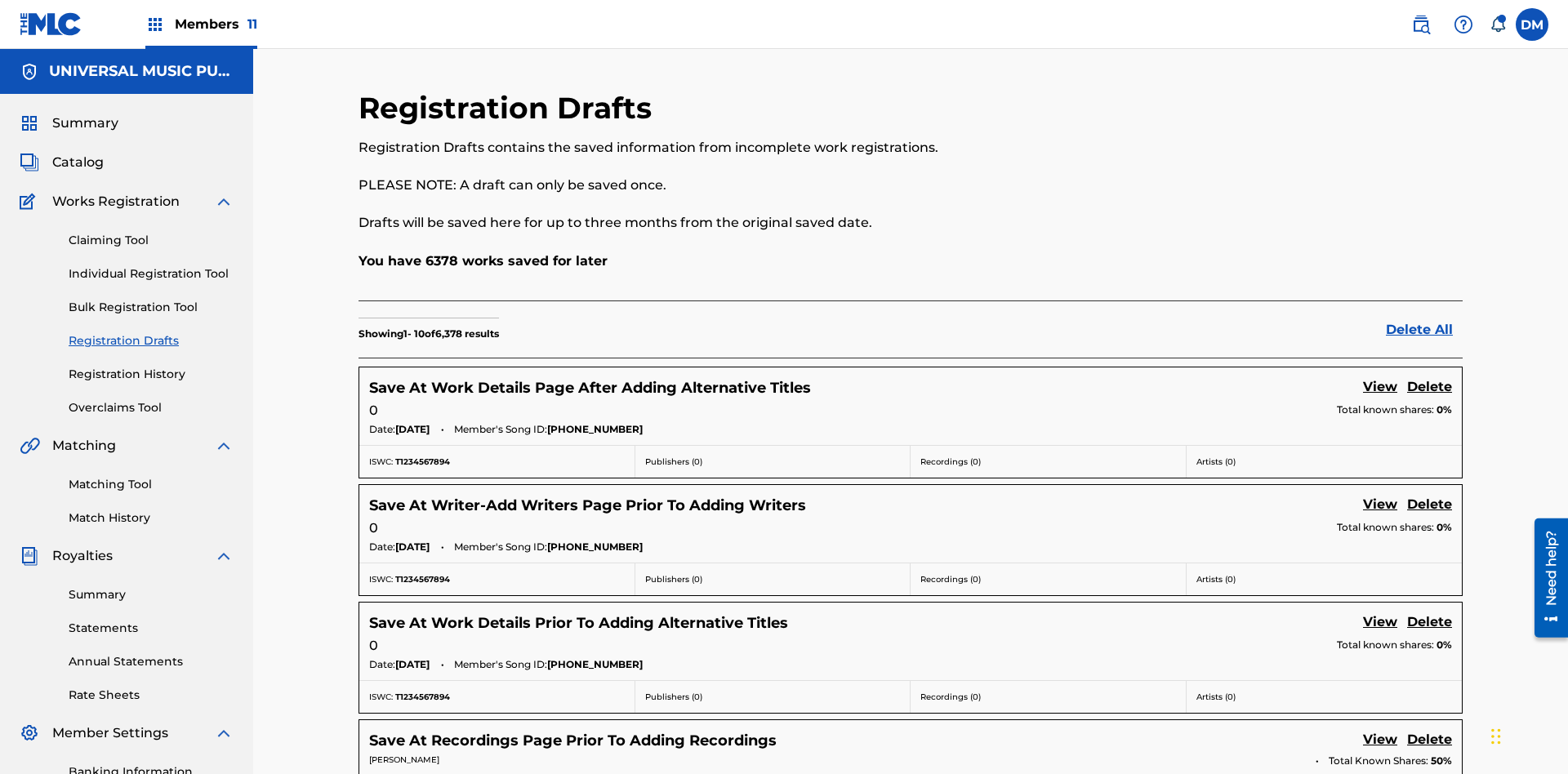
click at [1380, 377] on link "View" at bounding box center [1380, 388] width 34 height 22
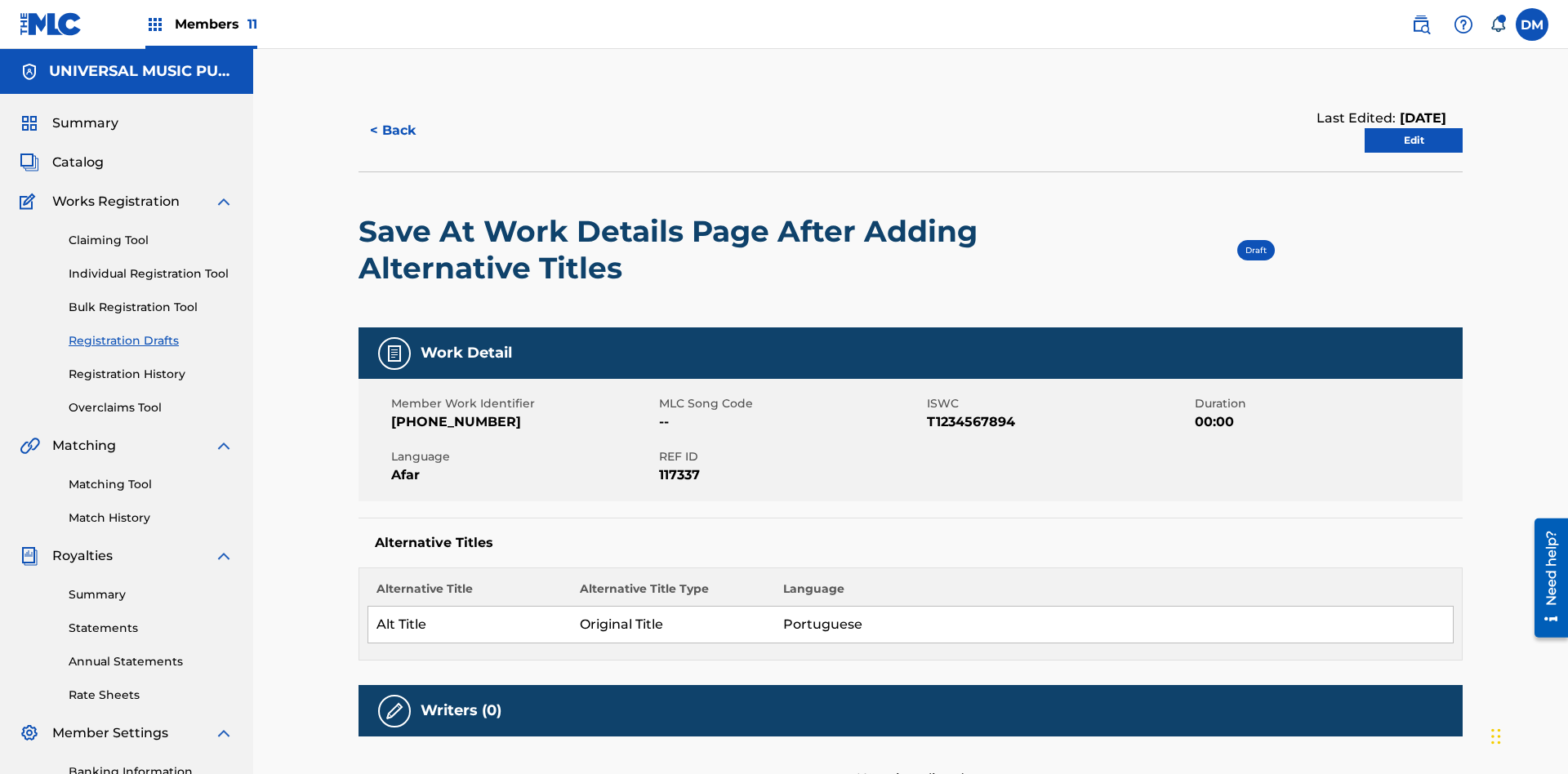
click at [1413, 128] on link "Edit" at bounding box center [1414, 140] width 98 height 24
